Goal: Task Accomplishment & Management: Use online tool/utility

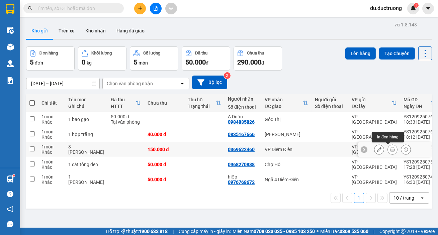
click at [390, 148] on icon at bounding box center [392, 149] width 5 height 5
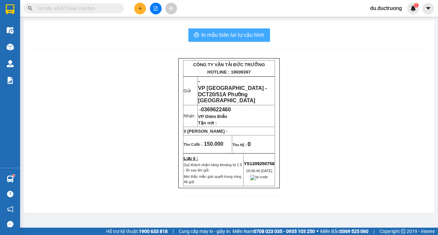
click at [234, 35] on span "In mẫu biên lai tự cấu hình" at bounding box center [233, 35] width 63 height 8
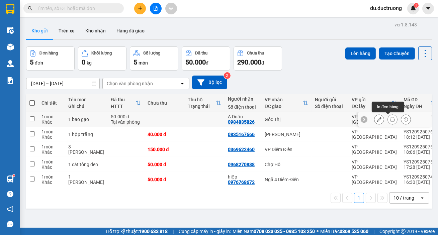
click at [392, 121] on button at bounding box center [392, 120] width 9 height 12
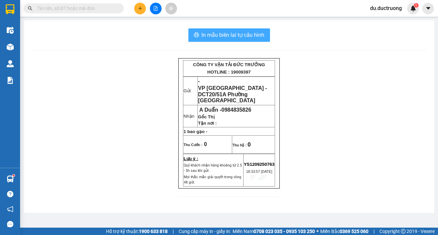
click at [240, 34] on span "In mẫu biên lai tự cấu hình" at bounding box center [233, 35] width 63 height 8
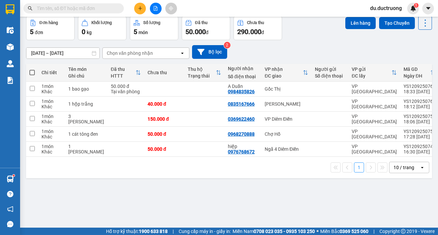
scroll to position [23, 0]
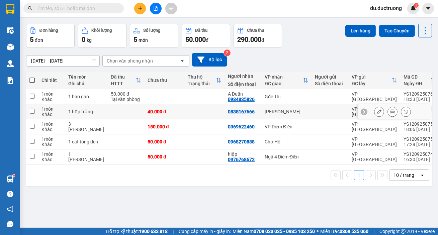
click at [390, 111] on icon at bounding box center [392, 111] width 5 height 5
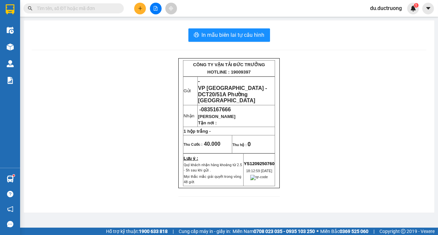
click at [245, 26] on div "In mẫu biên lai tự cấu hình CÔNG TY VẬN TẢI ĐỨC TRƯỞNG HOTLINE : 19009397 Gửi -…" at bounding box center [229, 116] width 411 height 192
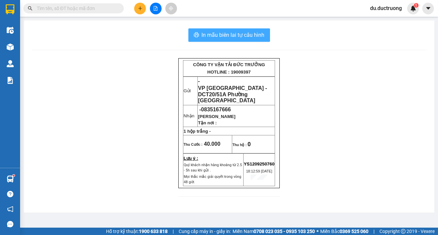
click at [239, 36] on span "In mẫu biên lai tự cấu hình" at bounding box center [233, 35] width 63 height 8
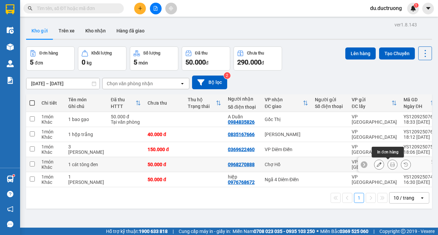
click at [390, 164] on icon at bounding box center [392, 164] width 5 height 5
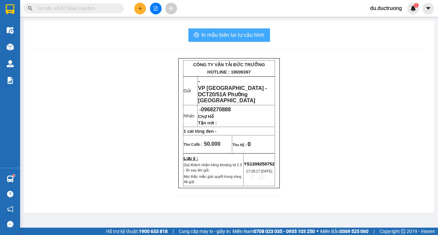
click at [247, 38] on span "In mẫu biên lai tự cấu hình" at bounding box center [233, 35] width 63 height 8
